Goal: Task Accomplishment & Management: Manage account settings

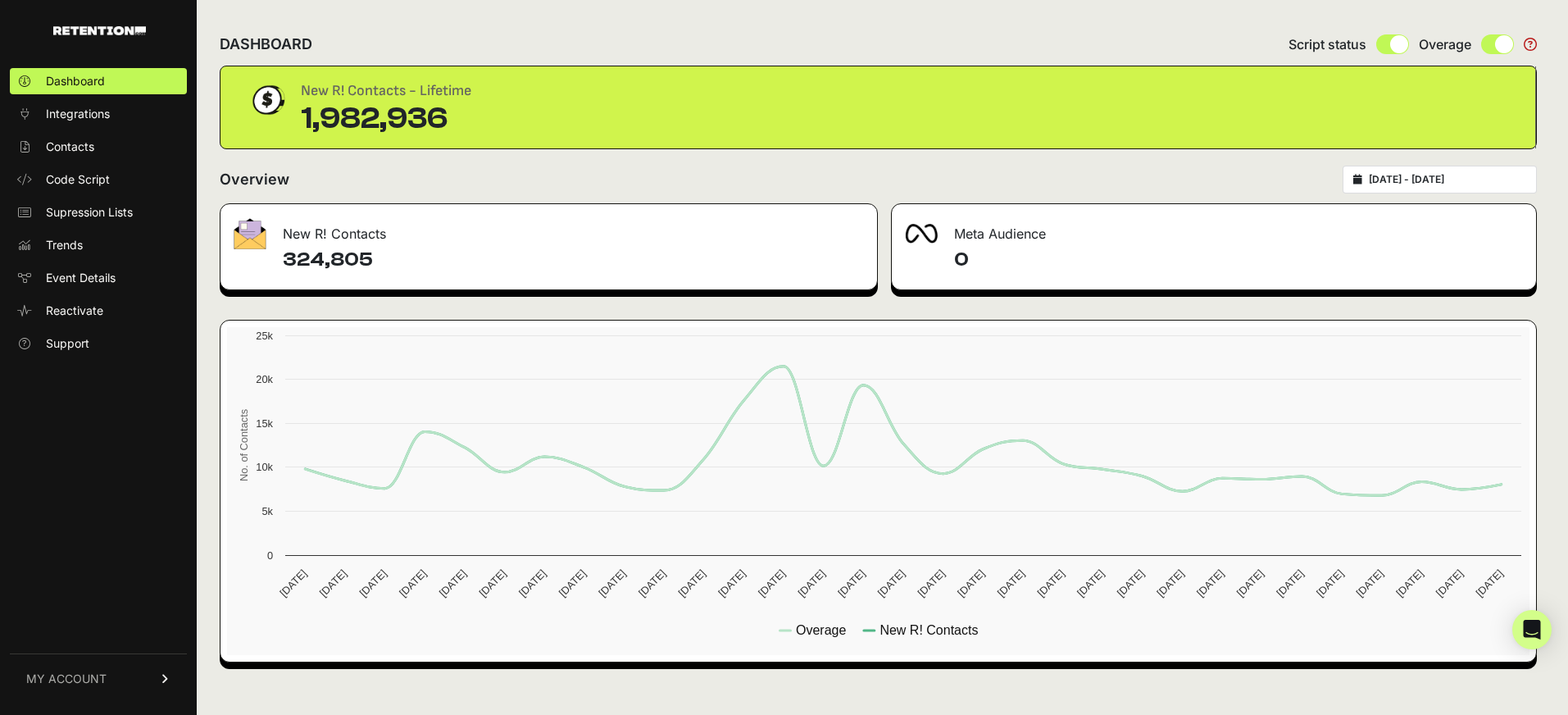
type input "[DATE]"
click at [1481, 175] on input "[DATE] - [DATE]" at bounding box center [1447, 180] width 157 height 13
type input "[DATE]"
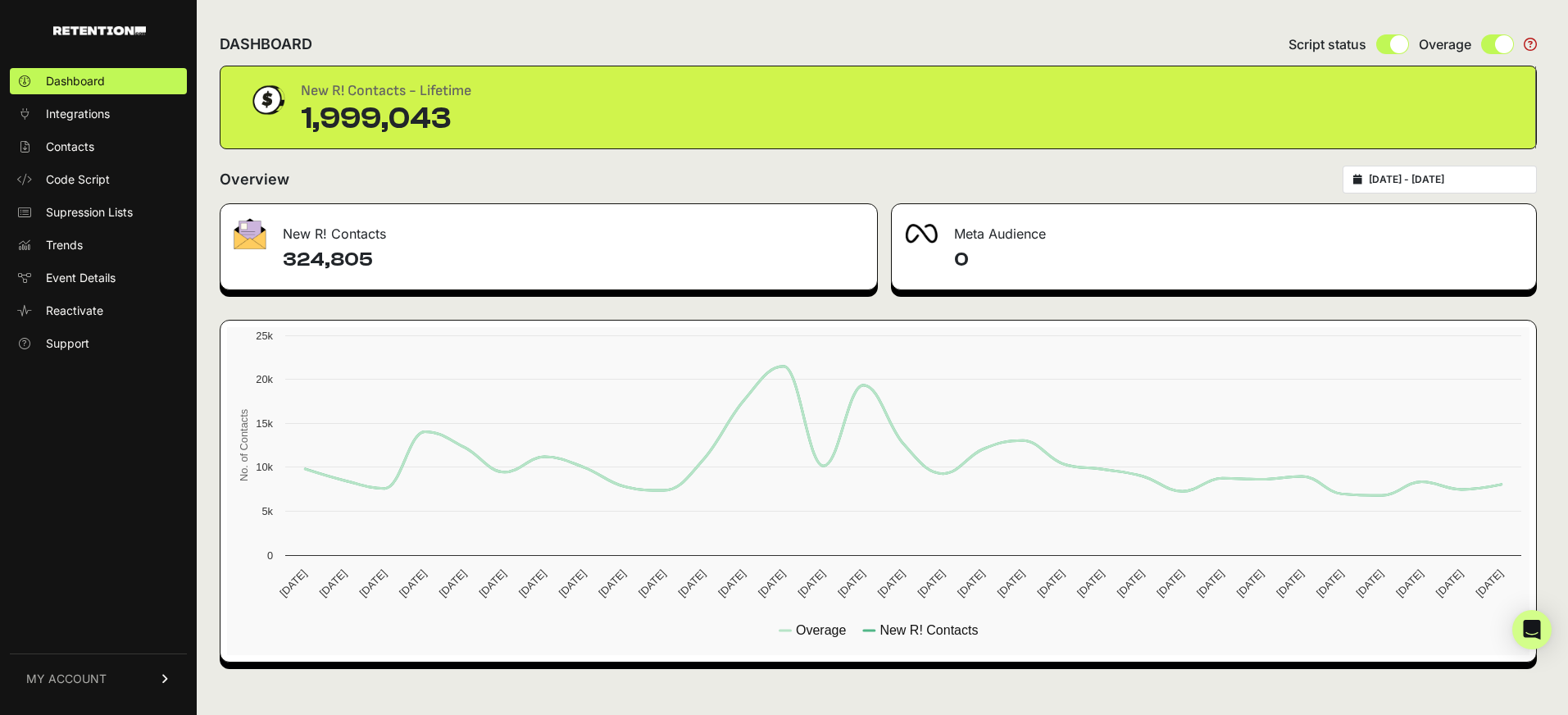
click at [1496, 182] on input "2025-07-10 - 2025-08-09" at bounding box center [1447, 180] width 157 height 13
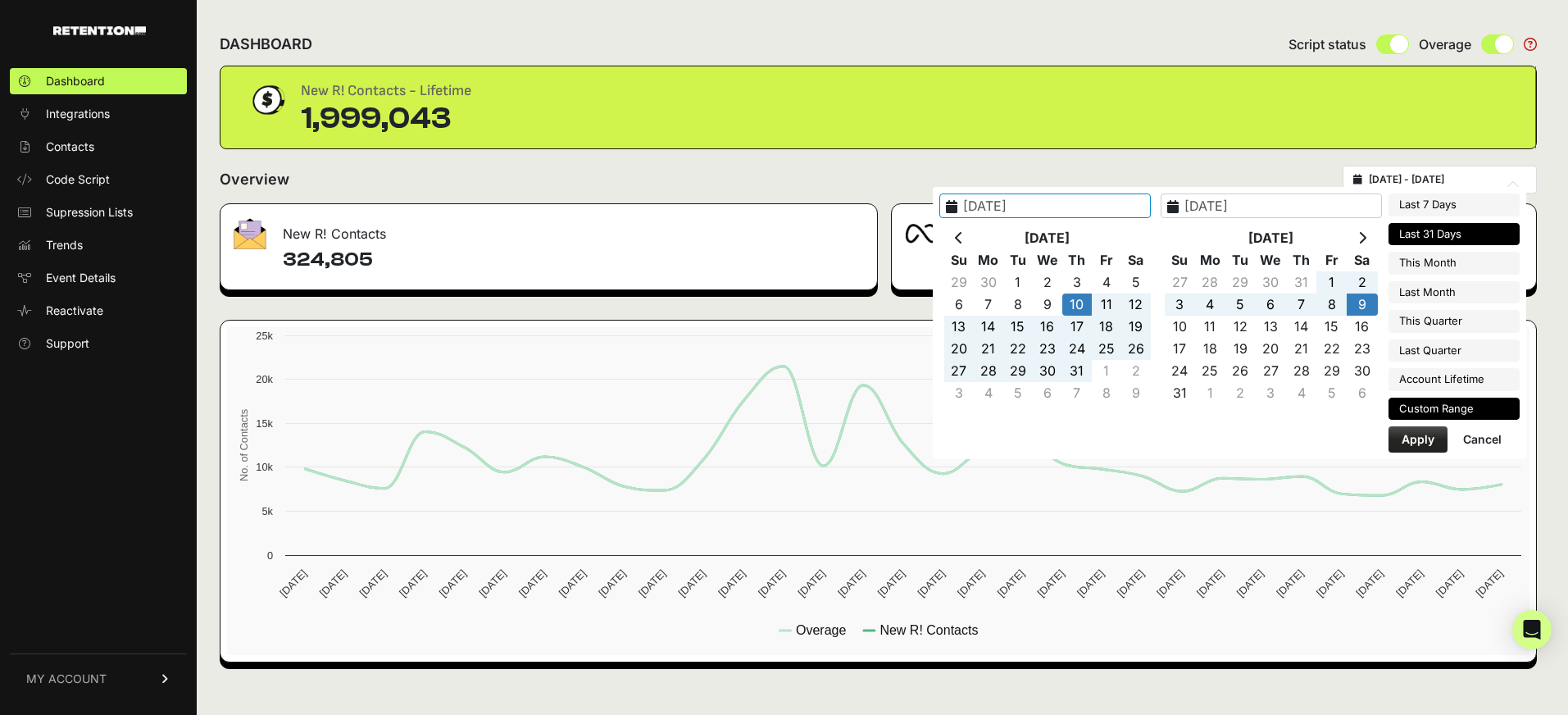
type input "2025-08-16"
type input "2025-08-22"
type input "2025-07-10"
type input "2025-08-09"
type input "2025-07-23"
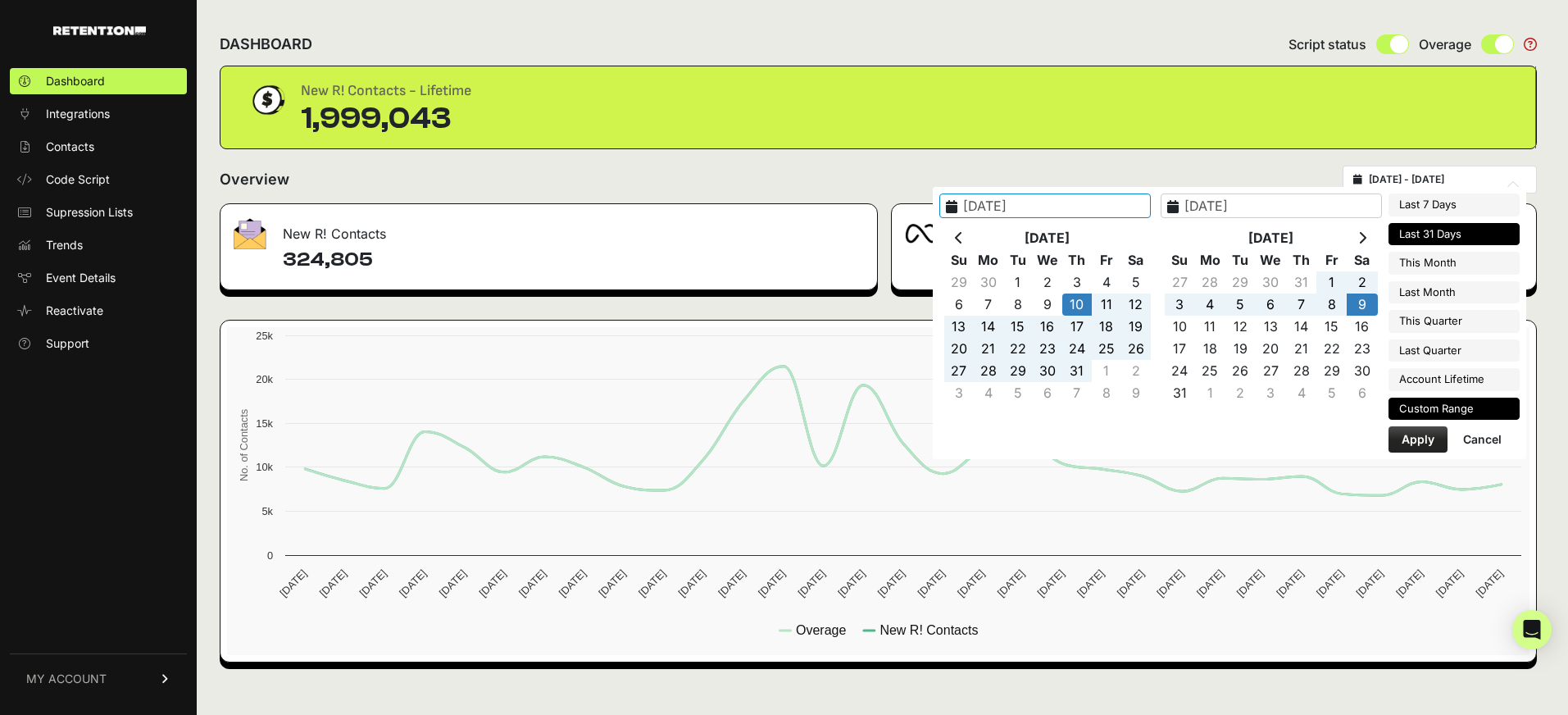
type input "2025-08-22"
type input "2025-07-10"
type input "2025-08-09"
type input "2025-08-01"
type input "2025-08-31"
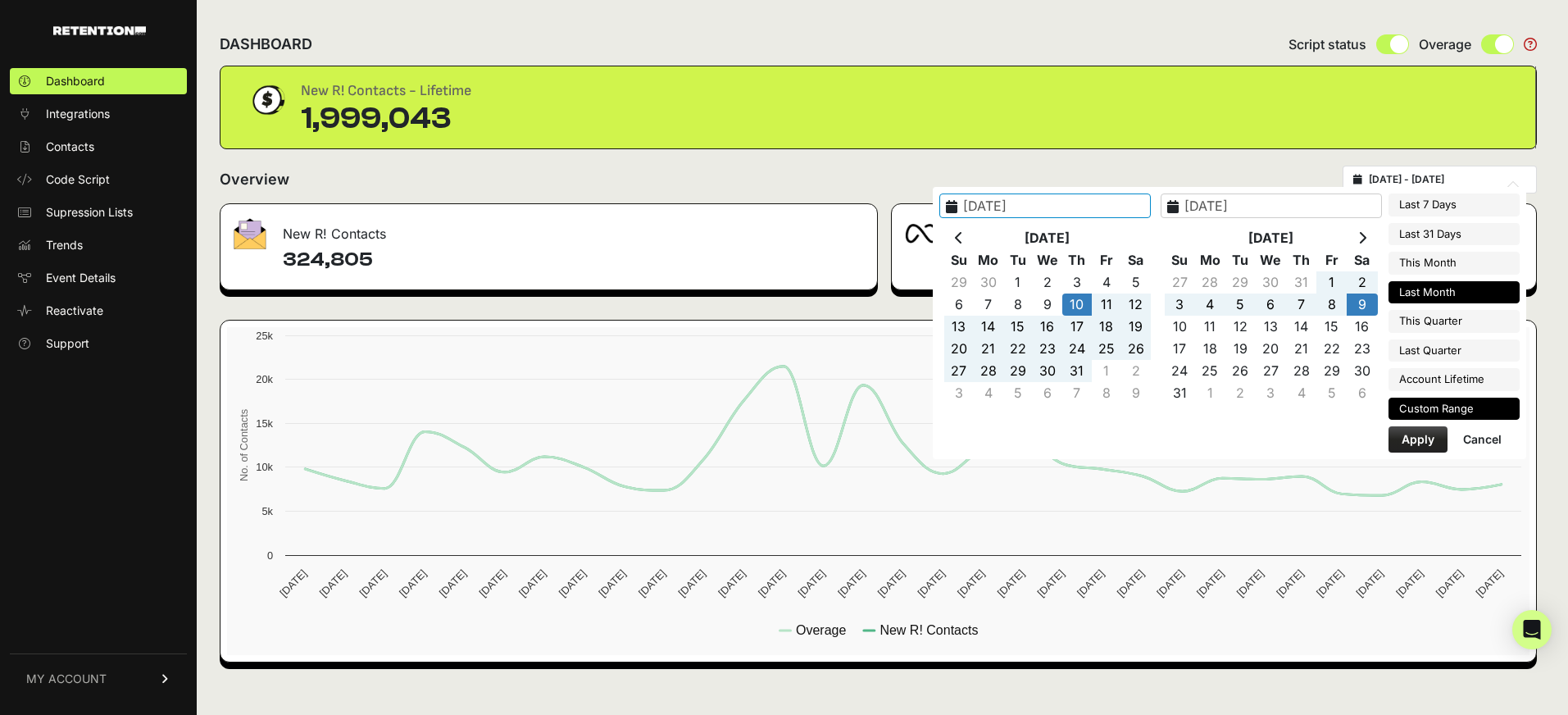
type input "[DATE]"
type input "2025-07-01"
type input "2025-07-31"
type input "[DATE]"
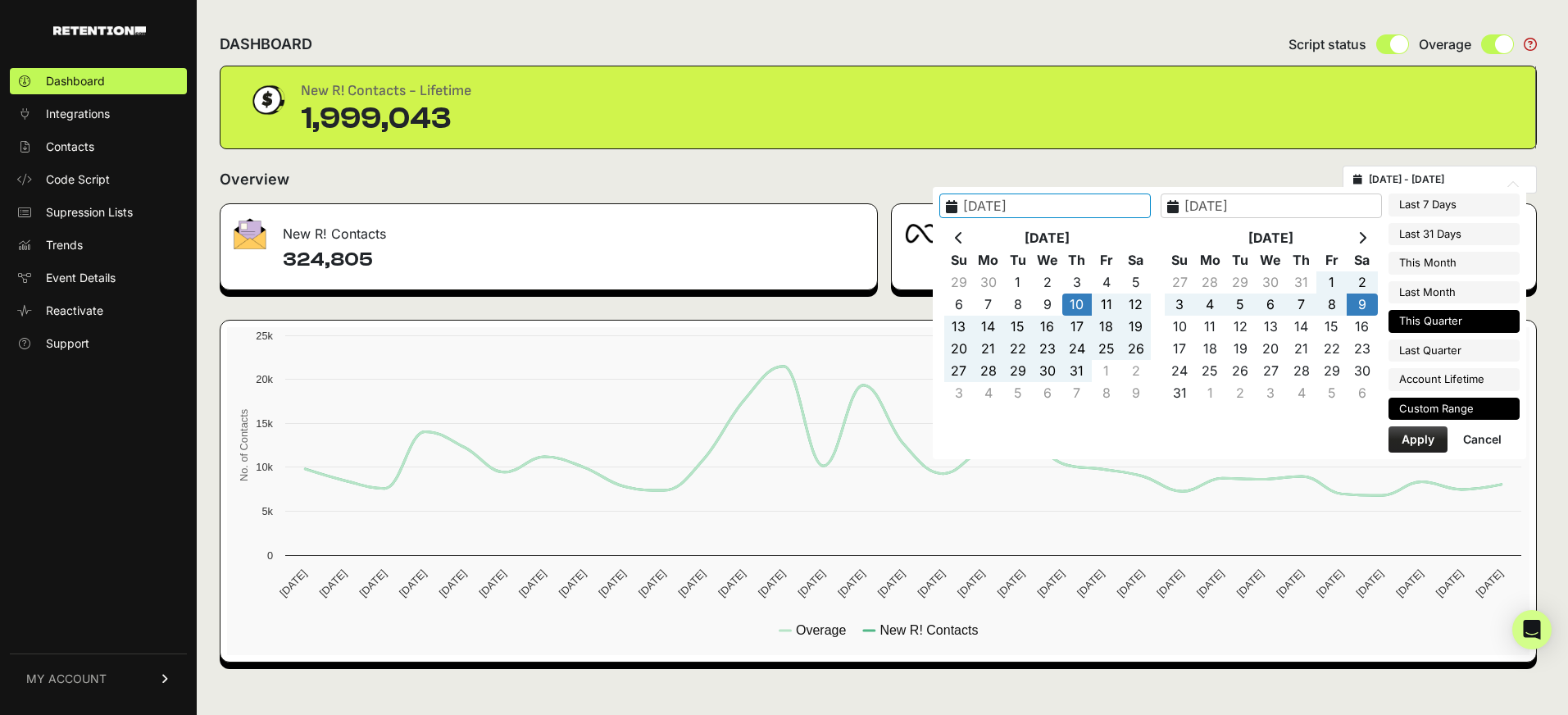
type input "[DATE]"
type input "2025-07-01"
type input "2025-09-30"
type input "[DATE]"
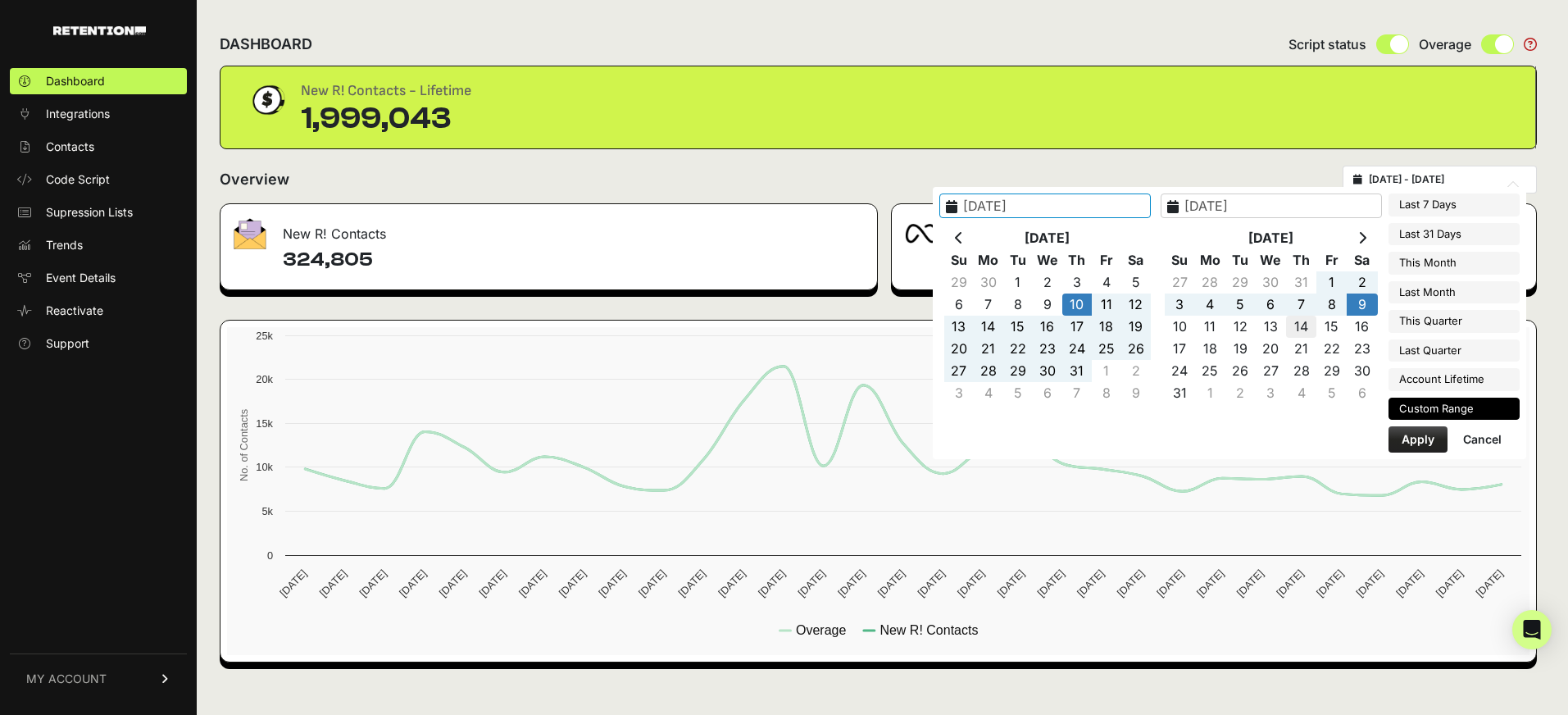
type input "2025-08-14"
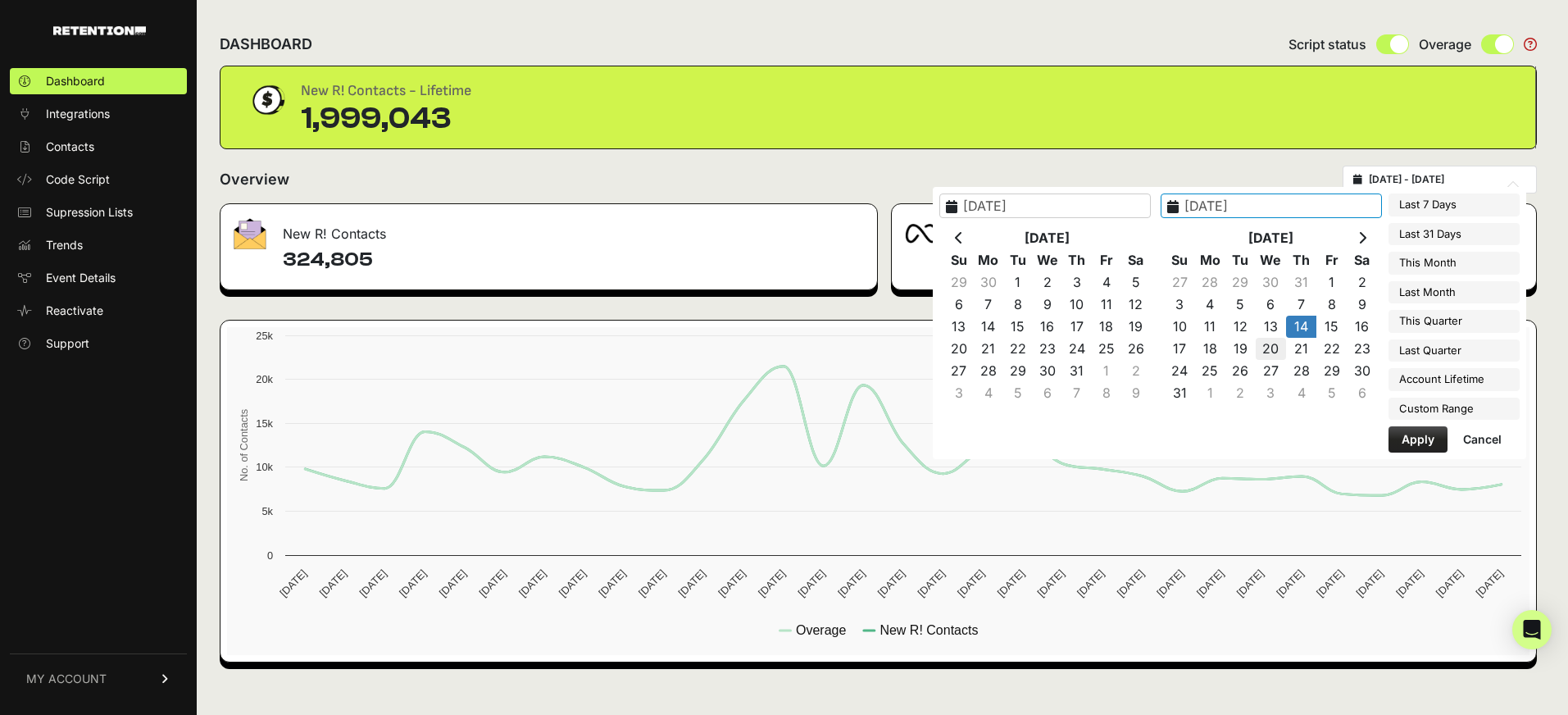
type input "2025-08-20"
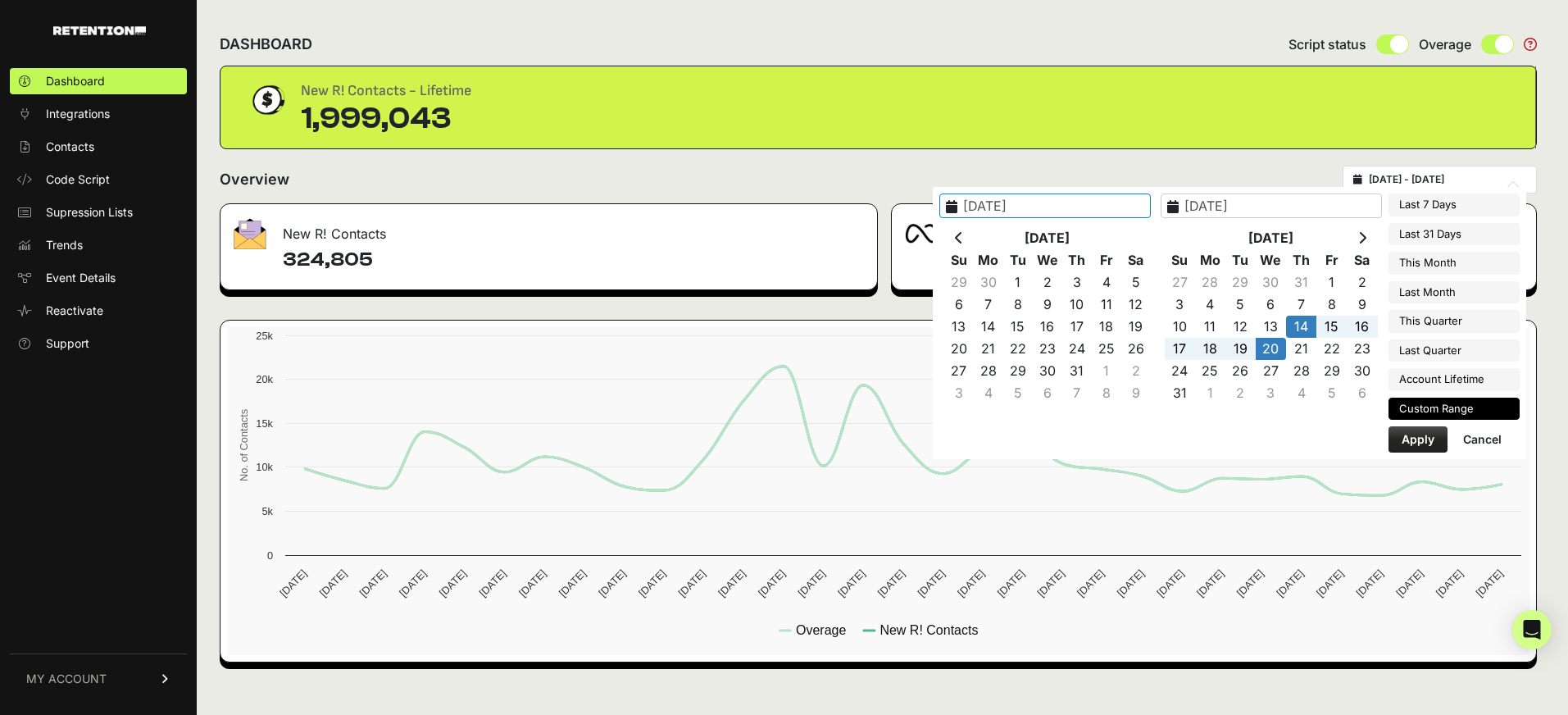
type input "2025-08-14"
click at [1419, 440] on button "Apply" at bounding box center [1417, 440] width 59 height 26
type input "2025-08-14 - 2025-08-20"
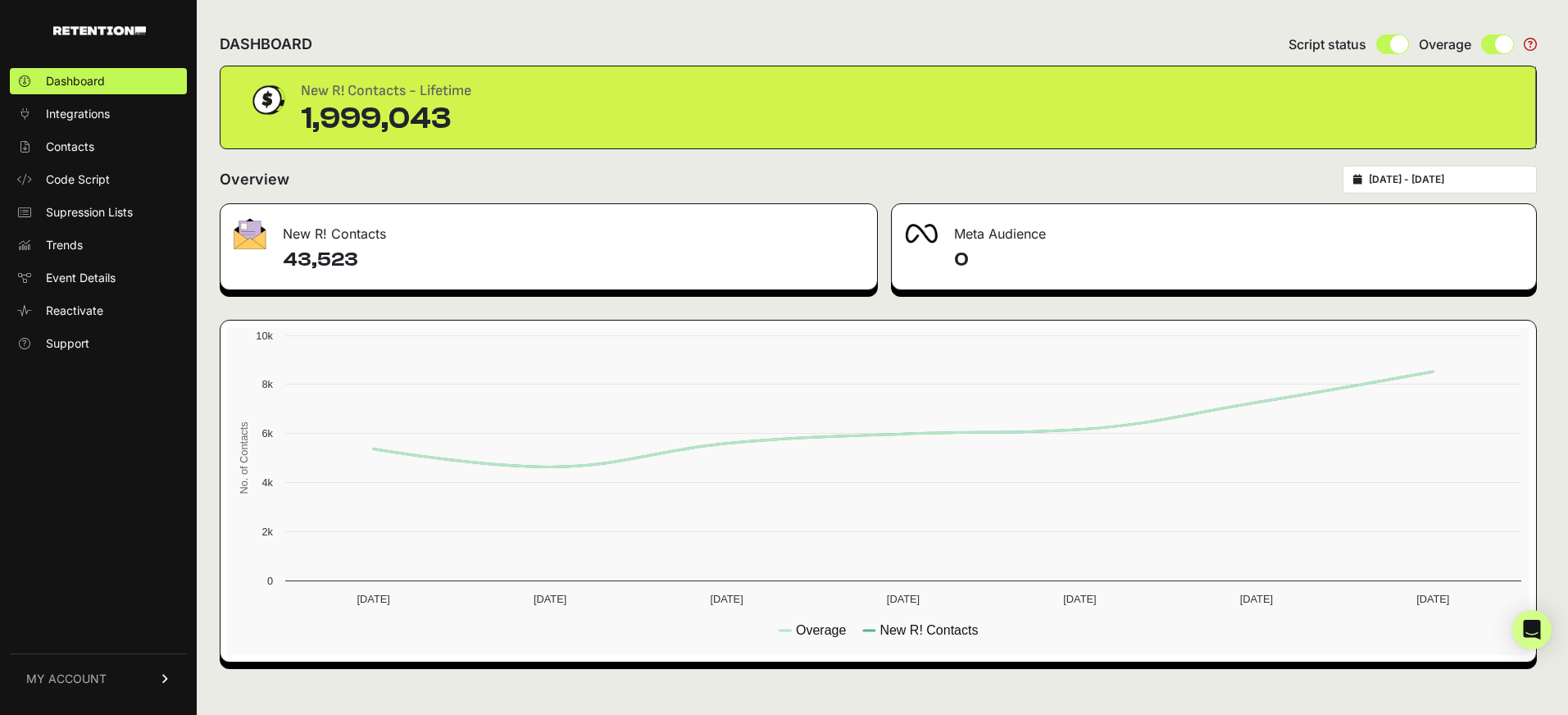
click at [64, 676] on span "MY ACCOUNT" at bounding box center [66, 680] width 80 height 17
click at [99, 681] on link "Sign Out" at bounding box center [99, 691] width 177 height 26
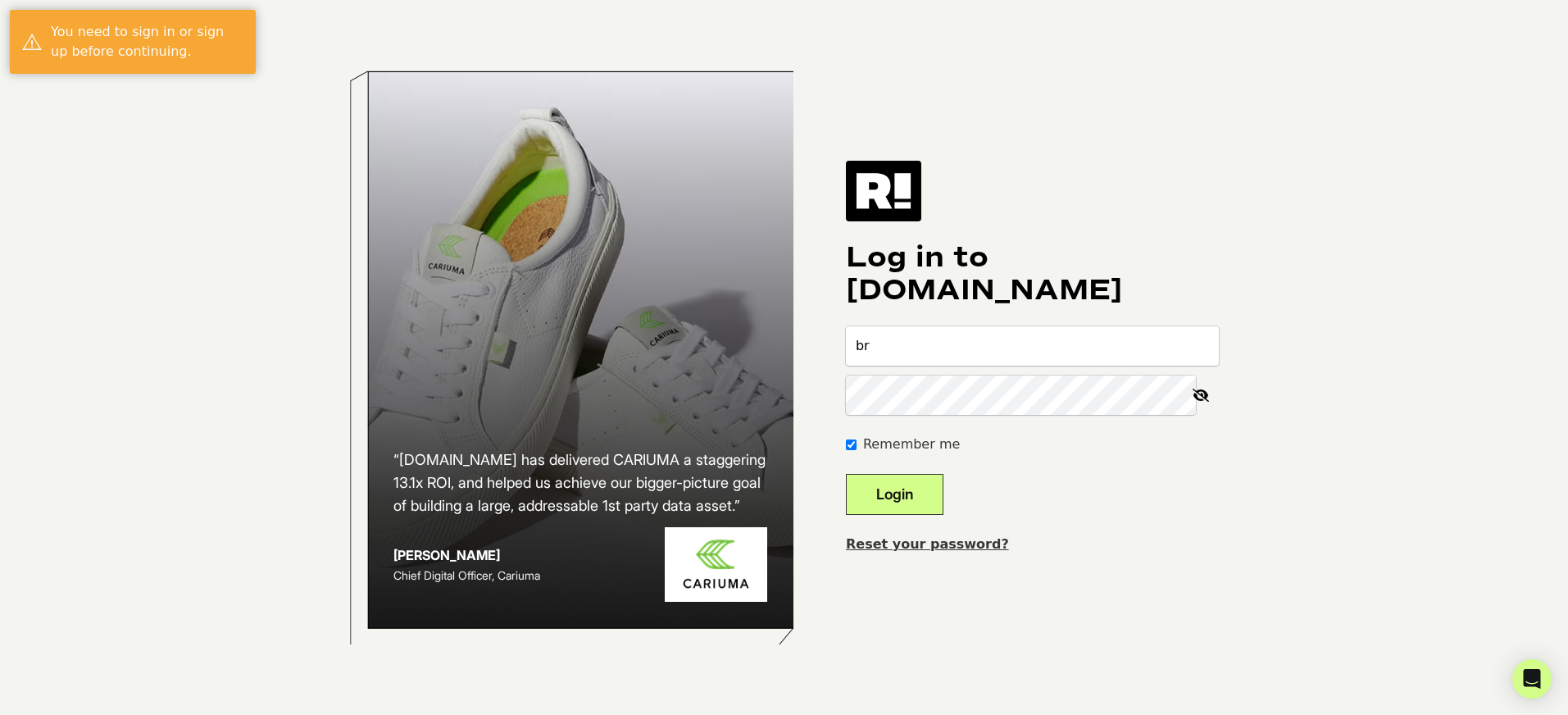
type input "[PERSON_NAME][EMAIL_ADDRESS][DOMAIN_NAME]"
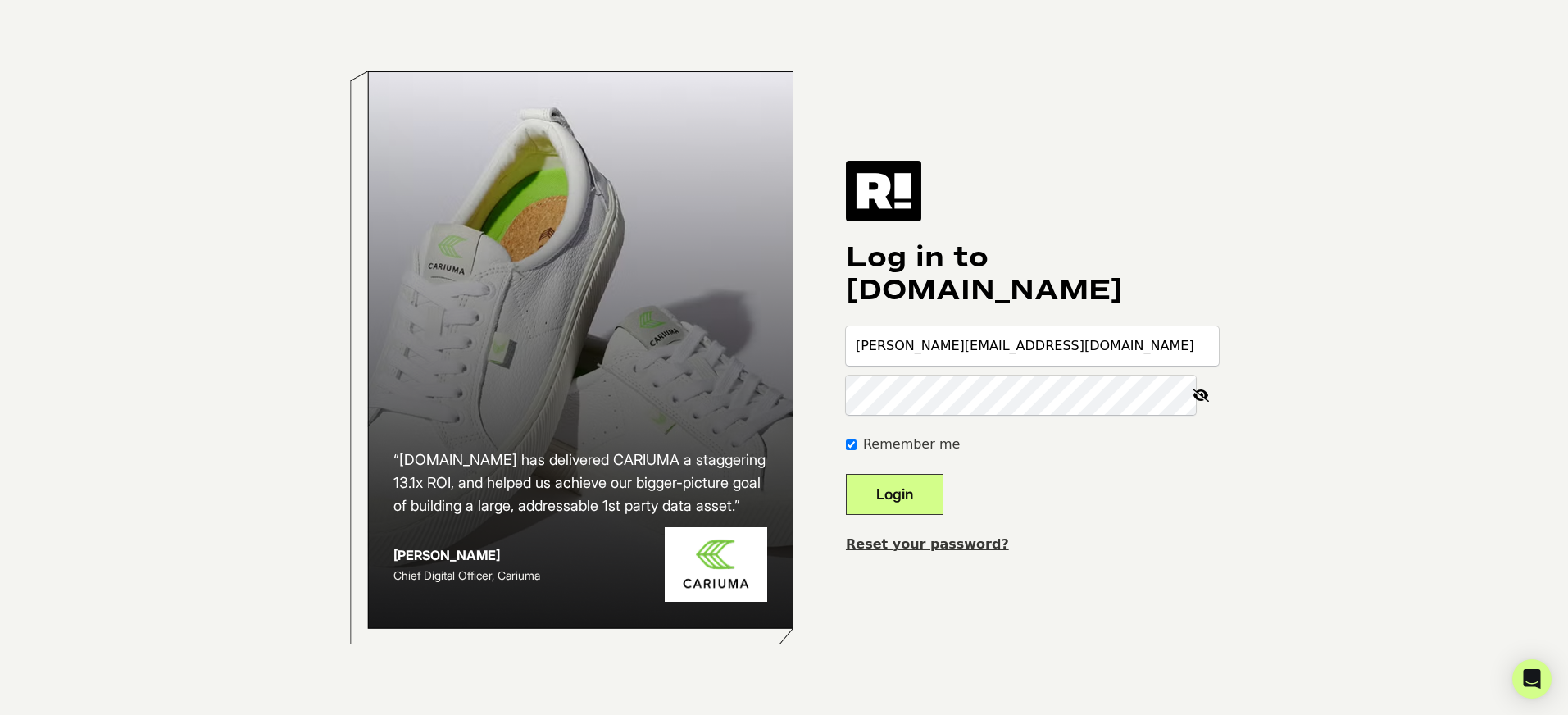
click at [846, 474] on button "Login" at bounding box center [894, 495] width 98 height 41
